Goal: Find specific page/section: Find specific page/section

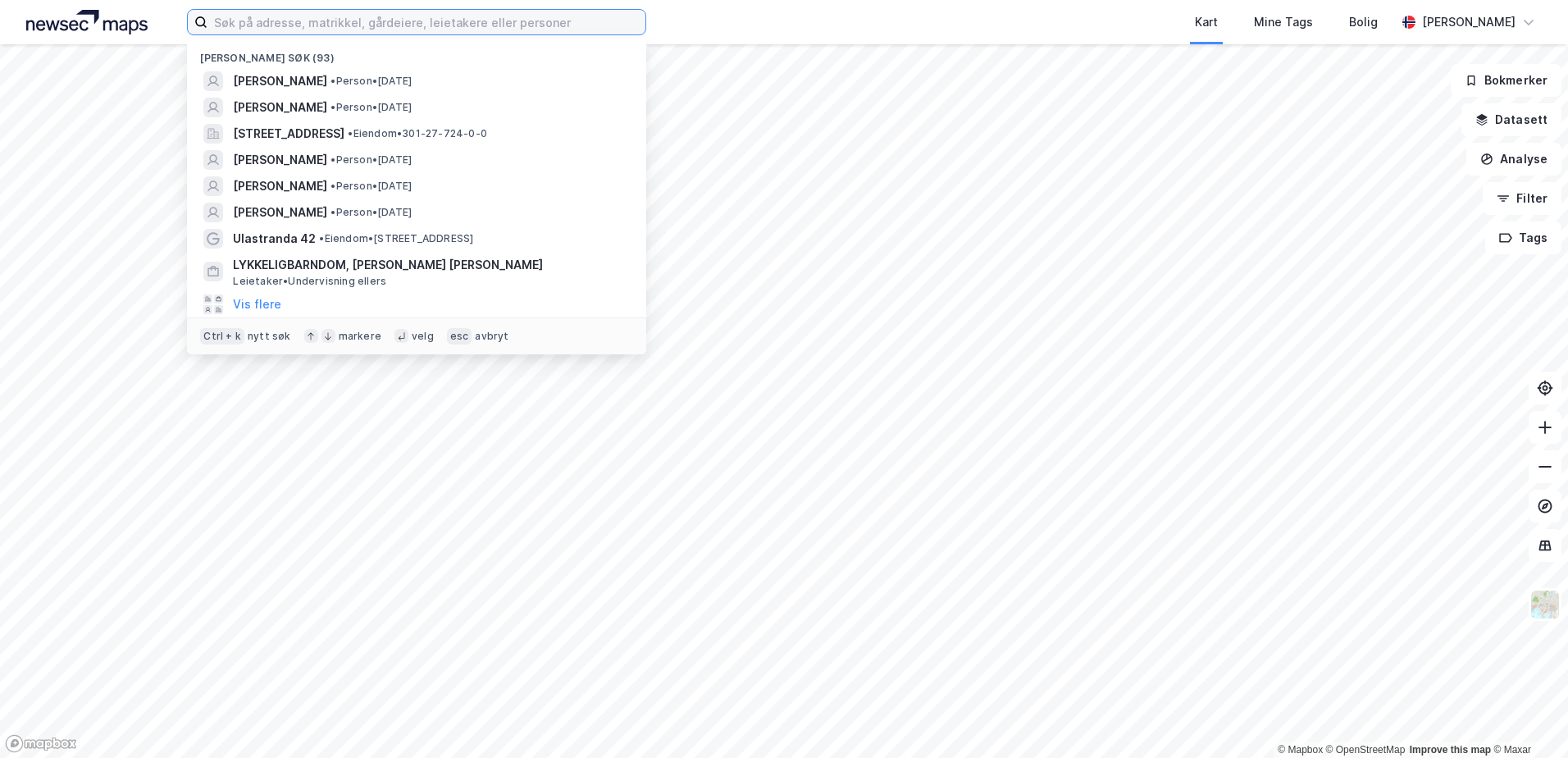
click at [469, 20] on input at bounding box center [426, 22] width 438 height 25
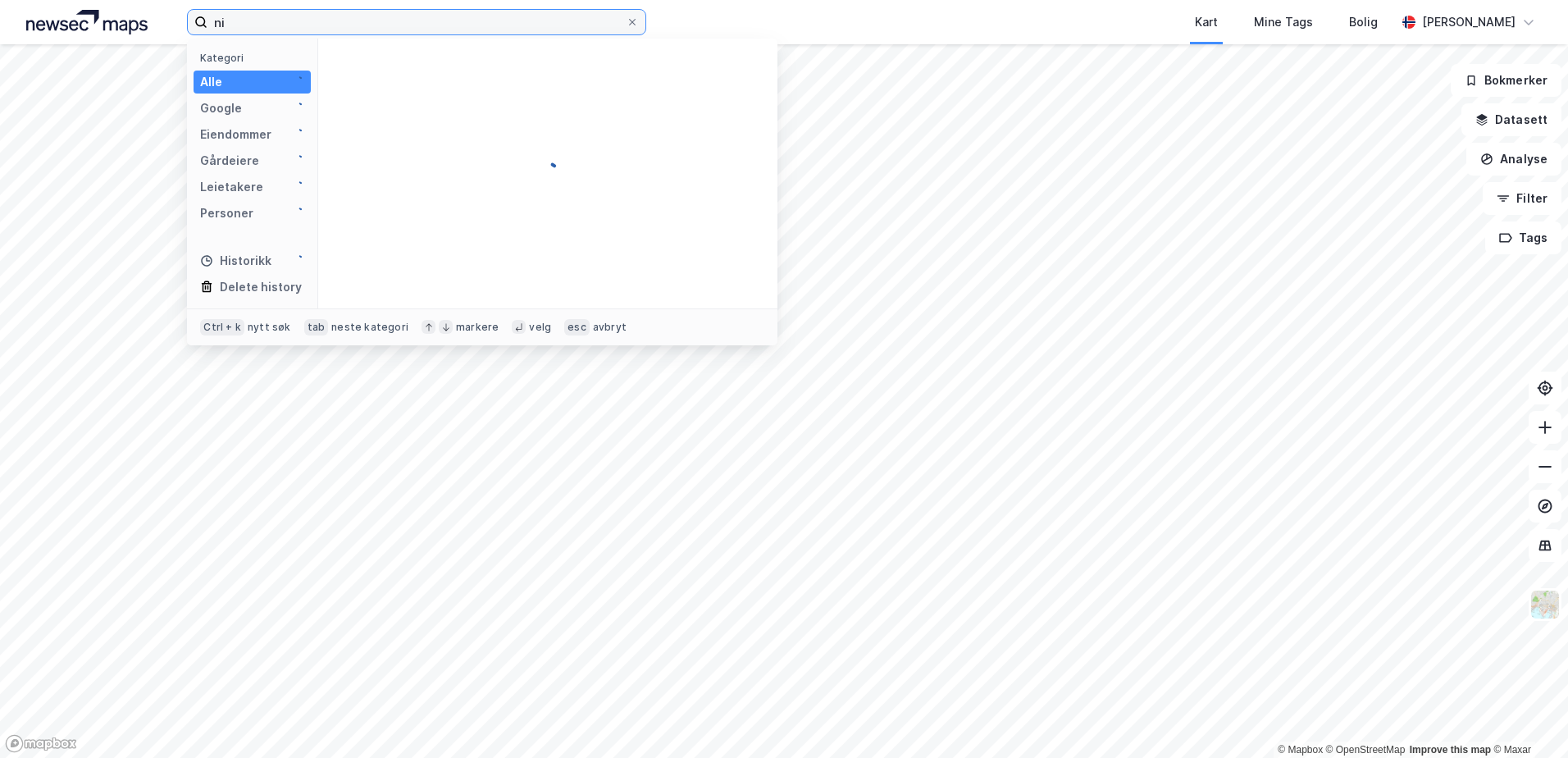
type input "n"
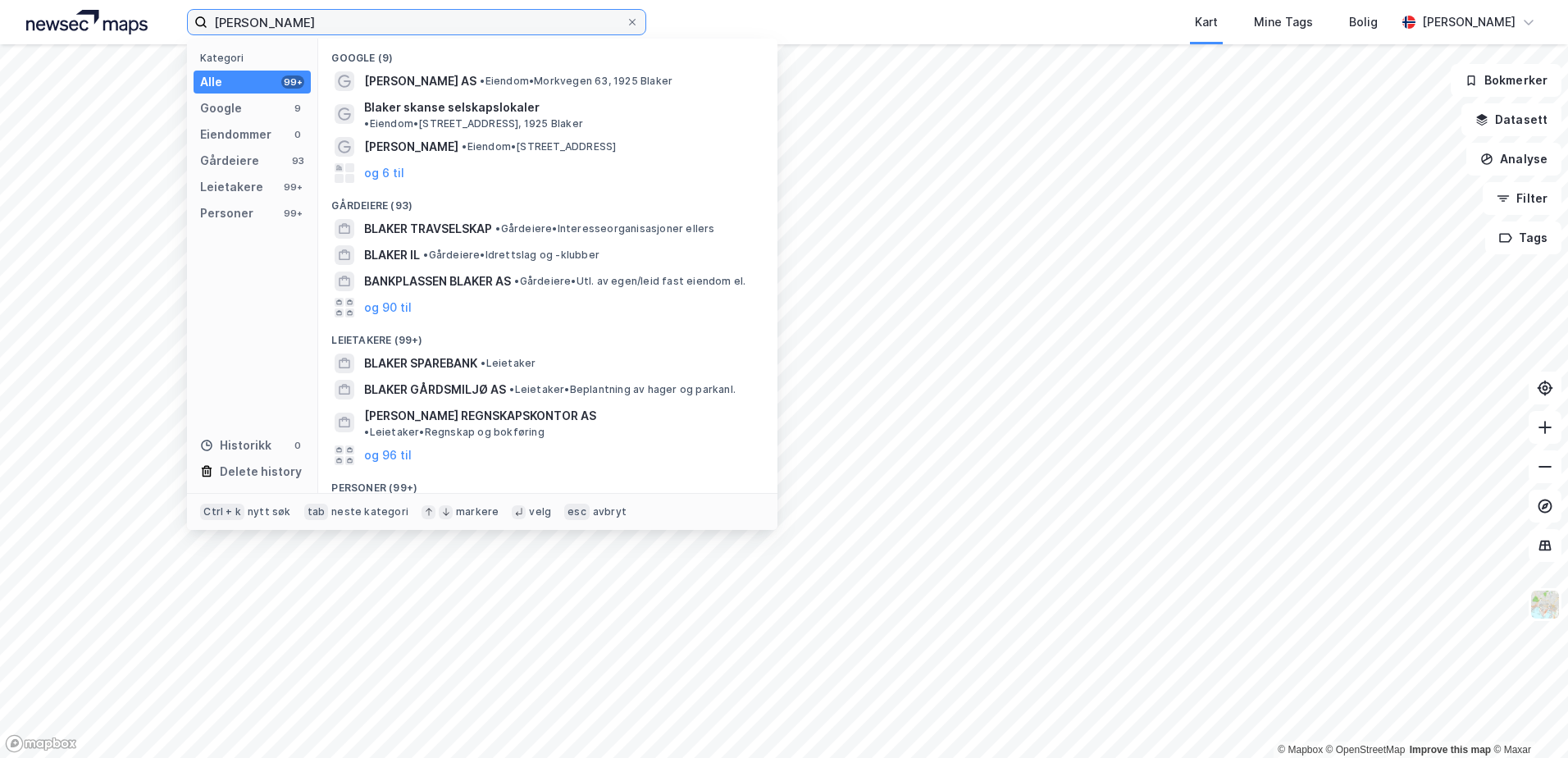
type input "[PERSON_NAME]"
click at [462, 498] on div "[PERSON_NAME] • Person • [DATE]" at bounding box center [548, 511] width 433 height 26
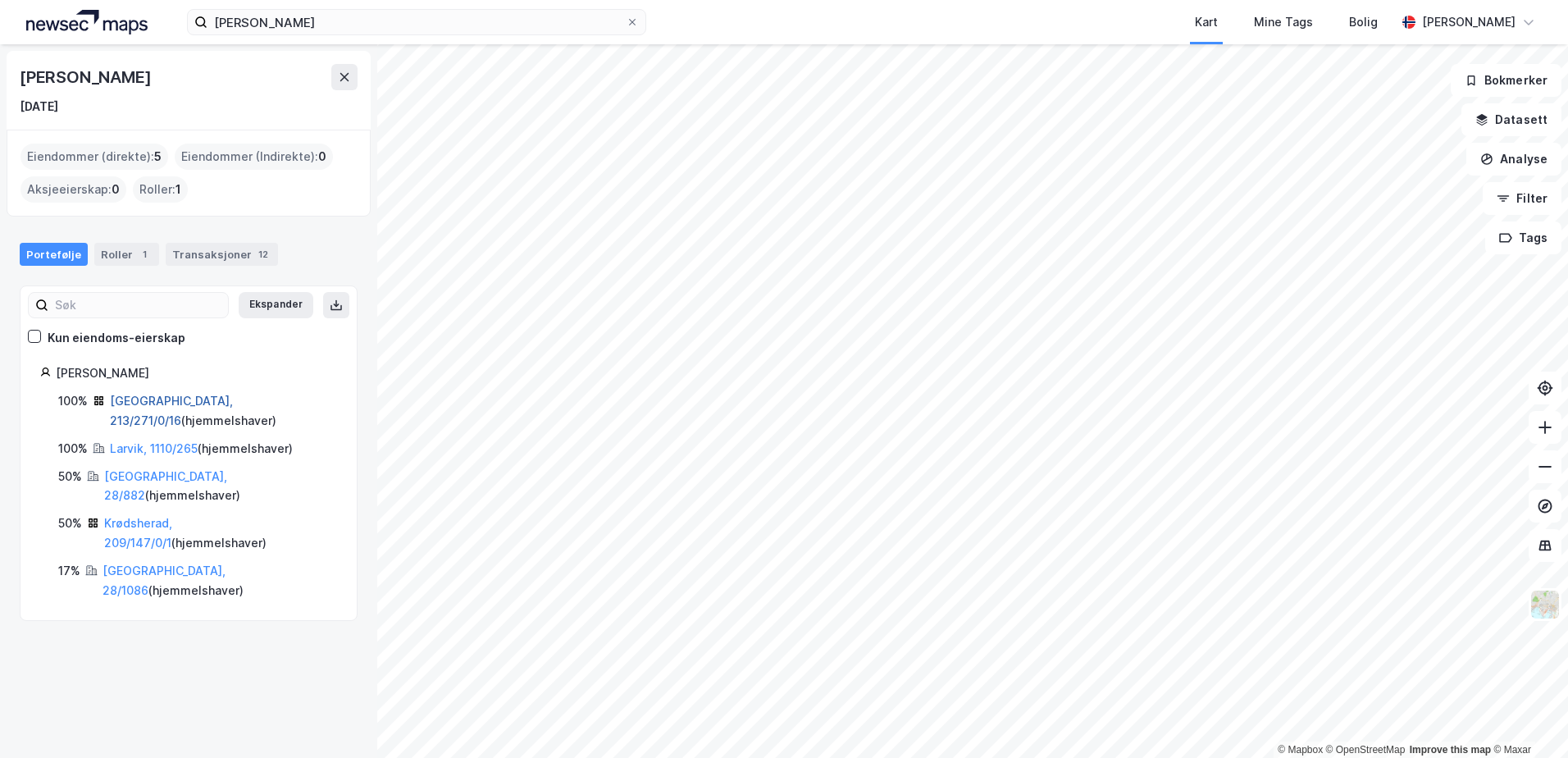
click at [135, 396] on link "[GEOGRAPHIC_DATA], 213/271/0/16" at bounding box center [171, 410] width 123 height 34
